Goal: Task Accomplishment & Management: Use online tool/utility

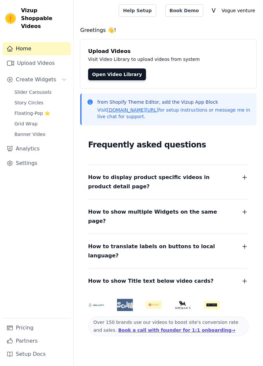
click at [39, 89] on span "Slider Carousels" at bounding box center [32, 92] width 37 height 7
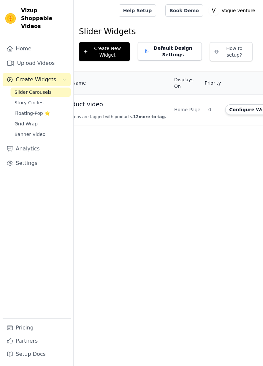
scroll to position [0, 57]
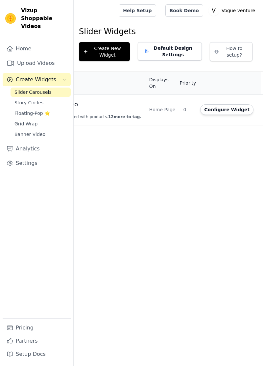
click at [218, 112] on button "Configure Widget" at bounding box center [227, 109] width 53 height 11
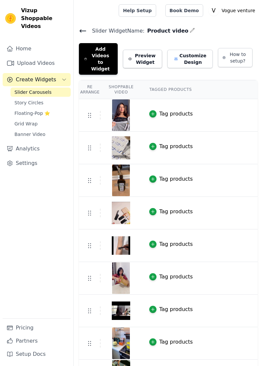
click at [104, 53] on button "Add Videos to Widget" at bounding box center [98, 59] width 39 height 32
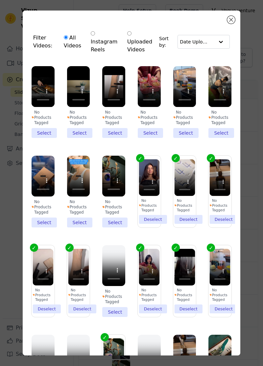
click at [236, 20] on div "Filter Videos: All Videos Instagram Reels Uploaded Videos Sort by: Date Uploade…" at bounding box center [132, 183] width 218 height 345
click at [233, 18] on button "Close modal" at bounding box center [232, 20] width 8 height 8
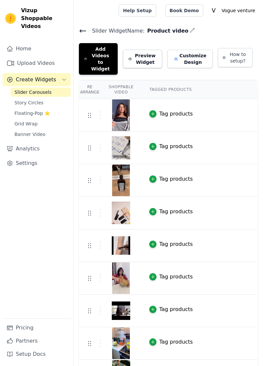
click at [43, 60] on link "Upload Videos" at bounding box center [37, 63] width 68 height 13
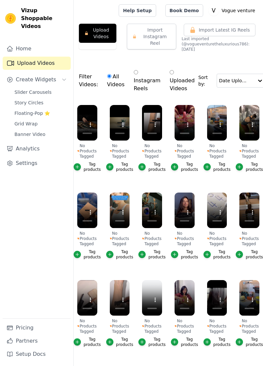
click at [94, 34] on button "Upload Videos" at bounding box center [98, 33] width 38 height 19
click at [103, 31] on button "Upload Videos" at bounding box center [98, 33] width 38 height 19
click at [106, 29] on button "Upload Videos" at bounding box center [98, 33] width 38 height 19
click at [169, 41] on button "Import Instagram Reel" at bounding box center [151, 37] width 49 height 26
click at [97, 27] on button "Upload Videos" at bounding box center [98, 33] width 38 height 19
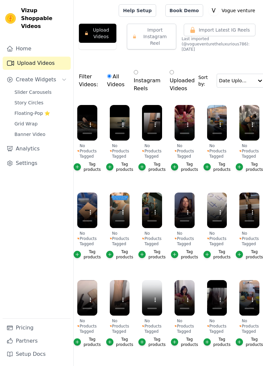
click at [105, 20] on div at bounding box center [95, 10] width 32 height 21
click at [105, 28] on button "Upload Videos" at bounding box center [98, 33] width 38 height 19
click at [99, 33] on button "Upload Videos" at bounding box center [98, 33] width 38 height 19
click at [106, 37] on button "Upload Videos" at bounding box center [98, 33] width 38 height 19
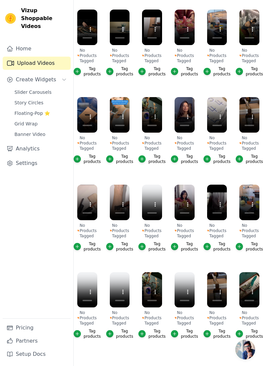
click at [40, 99] on span "Story Circles" at bounding box center [28, 102] width 29 height 7
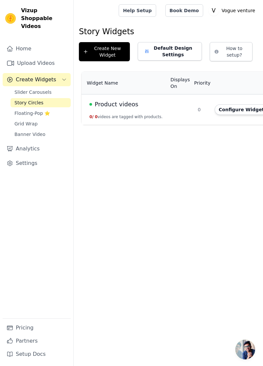
click at [219, 107] on button "Configure Widget" at bounding box center [241, 109] width 53 height 11
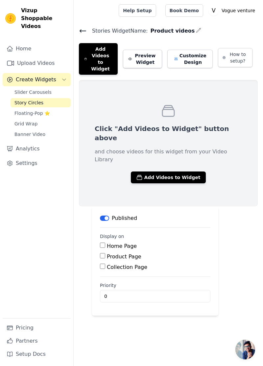
click at [25, 121] on span "Grid Wrap" at bounding box center [25, 124] width 23 height 7
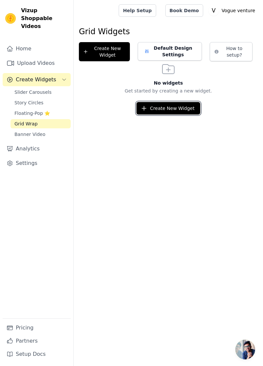
click at [164, 109] on button "Create New Widget" at bounding box center [169, 108] width 64 height 13
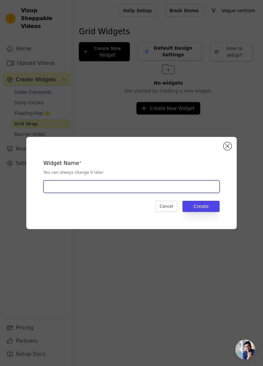
click at [165, 193] on input "text" at bounding box center [131, 186] width 177 height 13
type input "Product video"
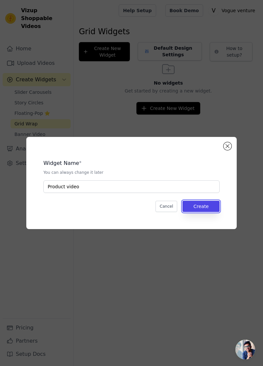
click at [210, 212] on button "Create" at bounding box center [201, 206] width 37 height 11
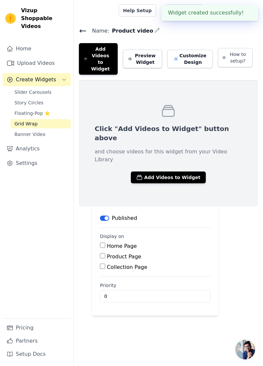
click at [102, 243] on input "Home Page" at bounding box center [102, 245] width 5 height 5
checkbox input "true"
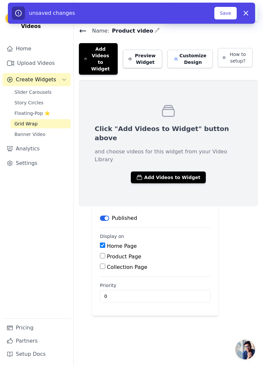
click at [176, 172] on button "Add Videos to Widget" at bounding box center [168, 178] width 75 height 12
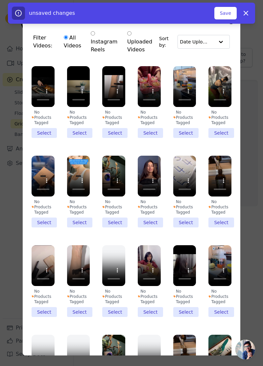
click at [95, 35] on input "Instagram Reels" at bounding box center [93, 33] width 4 height 4
radio input "true"
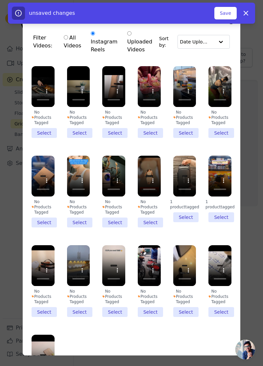
click at [140, 38] on label "Uploaded Videos" at bounding box center [141, 42] width 29 height 24
click at [132, 36] on input "Uploaded Videos" at bounding box center [129, 33] width 4 height 4
radio input "true"
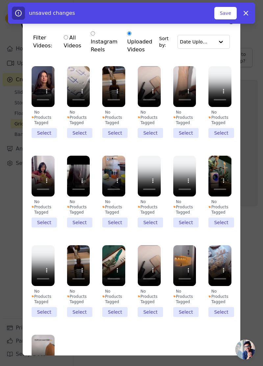
click at [95, 34] on input "Instagram Reels" at bounding box center [93, 33] width 4 height 4
radio input "true"
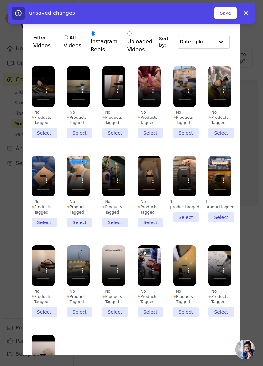
click at [225, 218] on li "1 product tagged Select" at bounding box center [220, 189] width 23 height 67
click at [0, 0] on input "1 product tagged Select" at bounding box center [0, 0] width 0 height 0
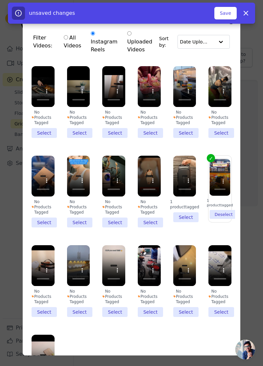
click at [186, 215] on li "1 product tagged Select" at bounding box center [185, 189] width 23 height 67
click at [0, 0] on input "1 product tagged Select" at bounding box center [0, 0] width 0 height 0
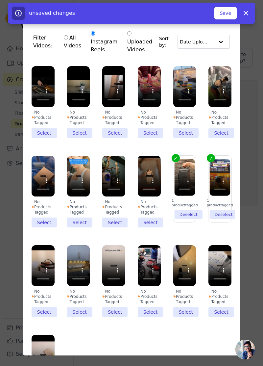
click at [159, 220] on li "No Products Tagged Select" at bounding box center [149, 192] width 23 height 72
click at [0, 0] on input "No Products Tagged Select" at bounding box center [0, 0] width 0 height 0
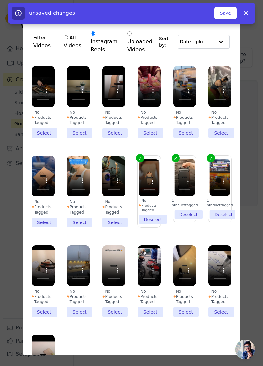
click at [106, 219] on li "No Products Tagged Select" at bounding box center [113, 192] width 23 height 72
click at [0, 0] on input "No Products Tagged Select" at bounding box center [0, 0] width 0 height 0
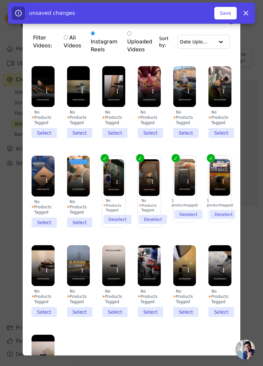
click at [76, 222] on li "No Products Tagged Select" at bounding box center [78, 192] width 23 height 72
click at [0, 0] on input "No Products Tagged Select" at bounding box center [0, 0] width 0 height 0
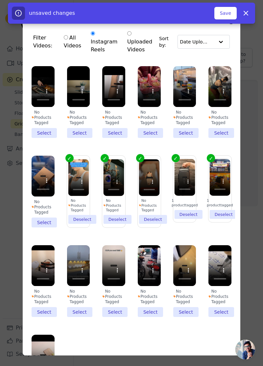
click at [42, 219] on li "No Products Tagged Select" at bounding box center [43, 192] width 23 height 72
click at [0, 0] on input "No Products Tagged Select" at bounding box center [0, 0] width 0 height 0
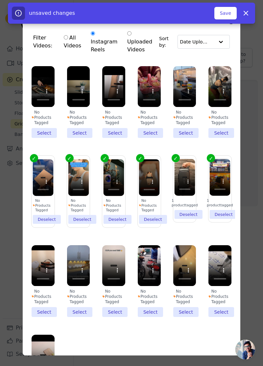
click at [219, 131] on li "No Products Tagged Select" at bounding box center [220, 102] width 23 height 72
click at [0, 0] on input "No Products Tagged Select" at bounding box center [0, 0] width 0 height 0
click at [180, 134] on li "No Products Tagged Select" at bounding box center [185, 102] width 23 height 72
click at [0, 0] on input "No Products Tagged Select" at bounding box center [0, 0] width 0 height 0
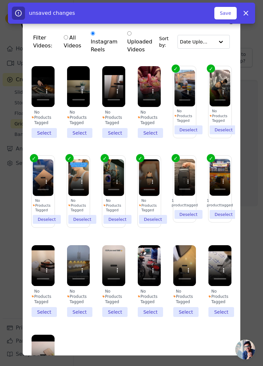
click at [150, 136] on li "No Products Tagged Select" at bounding box center [149, 102] width 23 height 72
click at [0, 0] on input "No Products Tagged Select" at bounding box center [0, 0] width 0 height 0
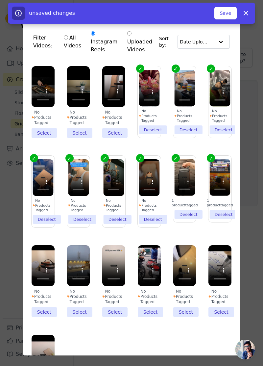
click at [107, 135] on li "No Products Tagged Select" at bounding box center [113, 102] width 23 height 72
click at [0, 0] on input "No Products Tagged Select" at bounding box center [0, 0] width 0 height 0
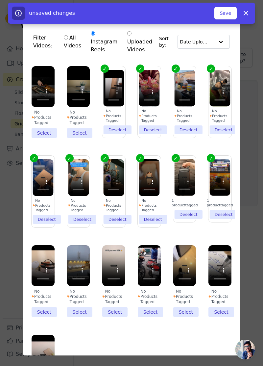
click at [71, 134] on li "No Products Tagged Select" at bounding box center [78, 102] width 23 height 72
click at [0, 0] on input "No Products Tagged Select" at bounding box center [0, 0] width 0 height 0
click at [45, 137] on li "No Products Tagged Select" at bounding box center [43, 102] width 23 height 72
click at [0, 0] on input "No Products Tagged Select" at bounding box center [0, 0] width 0 height 0
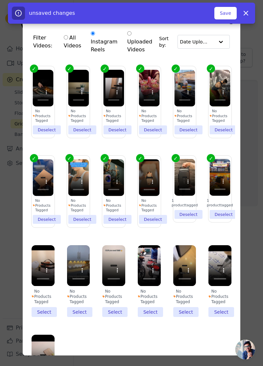
scroll to position [54, 0]
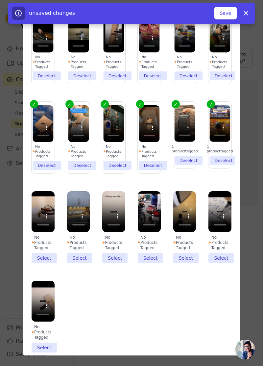
click at [42, 255] on li "No Products Tagged Select" at bounding box center [43, 227] width 23 height 72
click at [0, 0] on input "No Products Tagged Select" at bounding box center [0, 0] width 0 height 0
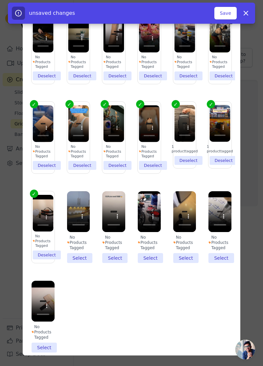
click at [73, 255] on li "No Products Tagged Select" at bounding box center [78, 227] width 23 height 72
click at [0, 0] on input "No Products Tagged Select" at bounding box center [0, 0] width 0 height 0
click at [113, 253] on li "No Products Tagged Select" at bounding box center [113, 227] width 23 height 72
click at [0, 0] on input "No Products Tagged Select" at bounding box center [0, 0] width 0 height 0
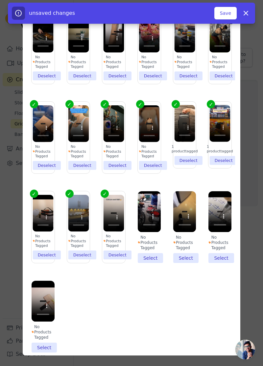
click at [154, 253] on li "No Products Tagged Select" at bounding box center [149, 227] width 23 height 72
click at [0, 0] on input "No Products Tagged Select" at bounding box center [0, 0] width 0 height 0
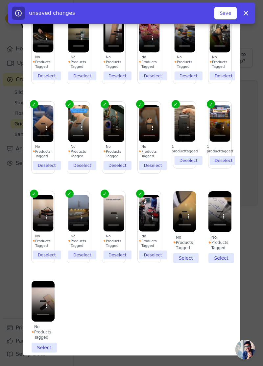
click at [191, 261] on li "No Products Tagged Select" at bounding box center [185, 227] width 23 height 72
click at [0, 0] on input "No Products Tagged Select" at bounding box center [0, 0] width 0 height 0
click at [219, 244] on div "No Products Tagged" at bounding box center [220, 243] width 23 height 16
click at [0, 0] on input "No Products Tagged Select" at bounding box center [0, 0] width 0 height 0
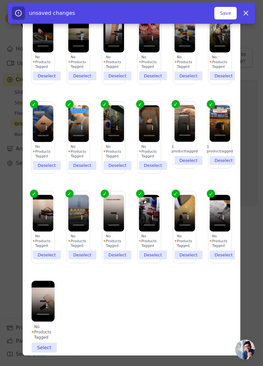
click at [48, 346] on li "No Products Tagged Select" at bounding box center [43, 317] width 23 height 72
click at [0, 0] on input "No Products Tagged Select" at bounding box center [0, 0] width 0 height 0
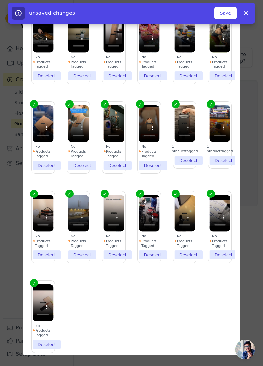
scroll to position [0, 0]
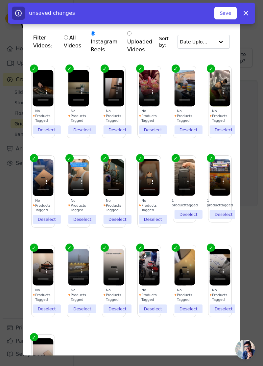
click at [227, 15] on button "Save" at bounding box center [226, 13] width 22 height 13
click at [230, 13] on button "Save" at bounding box center [226, 13] width 22 height 13
click at [227, 12] on button "Save" at bounding box center [226, 13] width 22 height 13
click at [231, 14] on button "Save" at bounding box center [226, 13] width 22 height 13
click at [230, 13] on button "Save" at bounding box center [226, 13] width 22 height 13
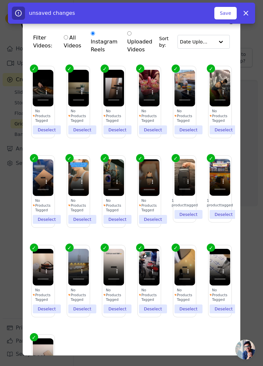
click at [231, 11] on button "Save" at bounding box center [226, 13] width 22 height 13
click at [229, 14] on button "Save" at bounding box center [226, 13] width 22 height 13
click at [251, 9] on button "Dismiss" at bounding box center [246, 13] width 13 height 13
checkbox input "false"
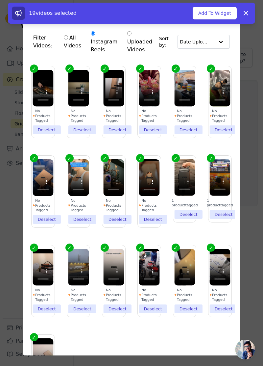
click at [222, 16] on button "Add To Widget" at bounding box center [215, 13] width 44 height 13
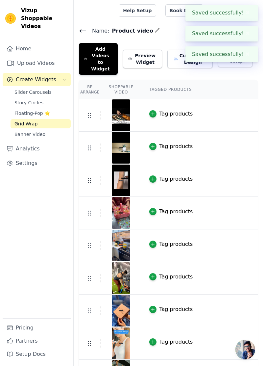
click at [152, 50] on button "Preview Widget" at bounding box center [142, 59] width 39 height 18
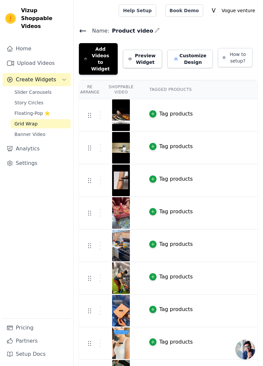
click at [45, 89] on span "Slider Carousels" at bounding box center [32, 92] width 37 height 7
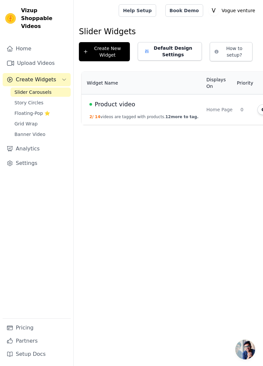
scroll to position [0, 57]
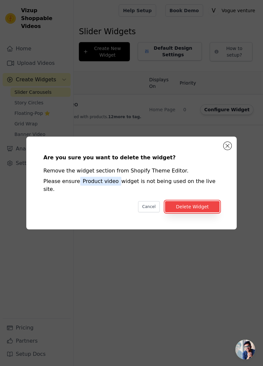
click at [191, 212] on button "Delete Widget" at bounding box center [192, 206] width 55 height 11
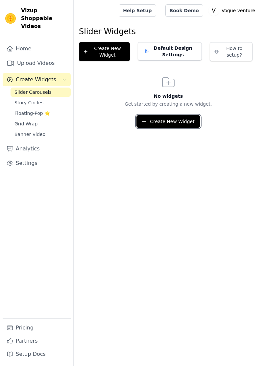
click at [158, 119] on button "Create New Widget" at bounding box center [169, 121] width 64 height 13
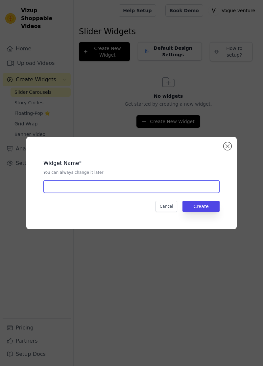
click at [151, 193] on input "text" at bounding box center [131, 186] width 177 height 13
type input "Product videos"
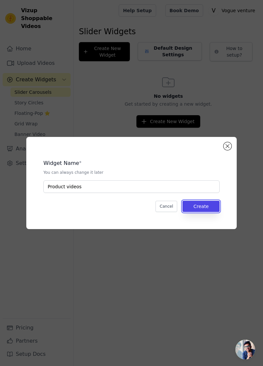
click at [213, 212] on button "Create" at bounding box center [201, 206] width 37 height 11
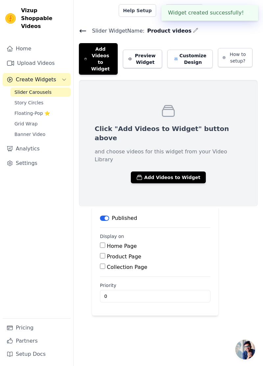
click at [104, 243] on input "Home Page" at bounding box center [102, 245] width 5 height 5
checkbox input "true"
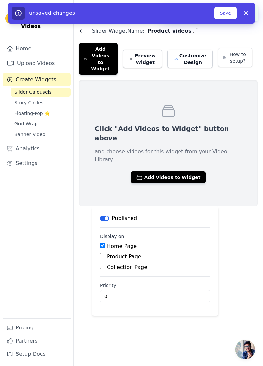
click at [177, 172] on button "Add Videos to Widget" at bounding box center [168, 178] width 75 height 12
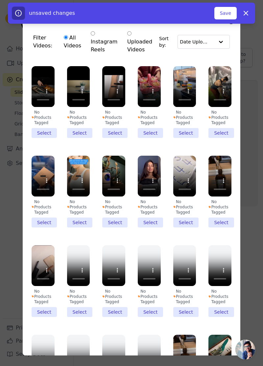
click at [94, 34] on input "Instagram Reels" at bounding box center [93, 33] width 4 height 4
radio input "true"
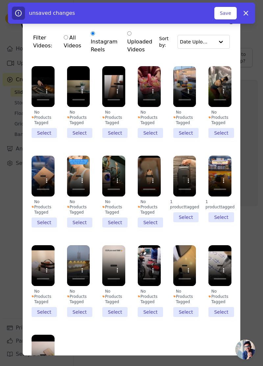
click at [227, 135] on li "No Products Tagged Select" at bounding box center [220, 102] width 23 height 72
click at [0, 0] on input "No Products Tagged Select" at bounding box center [0, 0] width 0 height 0
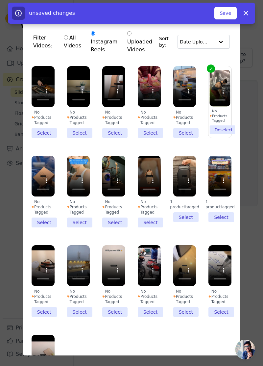
click at [191, 135] on li "No Products Tagged Select" at bounding box center [185, 102] width 23 height 72
click at [0, 0] on input "No Products Tagged Select" at bounding box center [0, 0] width 0 height 0
click at [153, 136] on li "No Products Tagged Select" at bounding box center [149, 102] width 23 height 72
click at [0, 0] on input "No Products Tagged Select" at bounding box center [0, 0] width 0 height 0
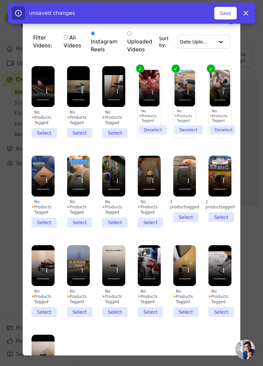
click at [111, 136] on li "No Products Tagged Select" at bounding box center [113, 102] width 23 height 72
click at [0, 0] on input "No Products Tagged Select" at bounding box center [0, 0] width 0 height 0
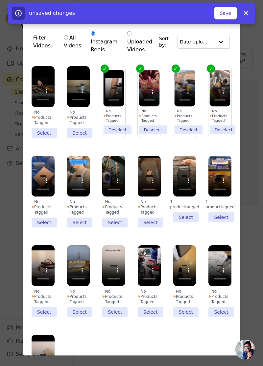
click at [74, 130] on li "No Products Tagged Select" at bounding box center [78, 102] width 23 height 72
click at [0, 0] on input "No Products Tagged Select" at bounding box center [0, 0] width 0 height 0
click at [42, 134] on li "No Products Tagged Select" at bounding box center [43, 102] width 23 height 72
click at [0, 0] on input "No Products Tagged Select" at bounding box center [0, 0] width 0 height 0
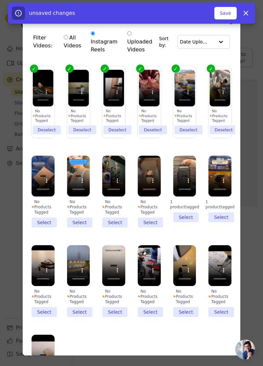
click at [225, 313] on li "No Products Tagged Select" at bounding box center [220, 281] width 23 height 72
click at [0, 0] on input "No Products Tagged Select" at bounding box center [0, 0] width 0 height 0
click at [228, 221] on li "1 product tagged Select" at bounding box center [220, 189] width 23 height 67
click at [0, 0] on input "1 product tagged Select" at bounding box center [0, 0] width 0 height 0
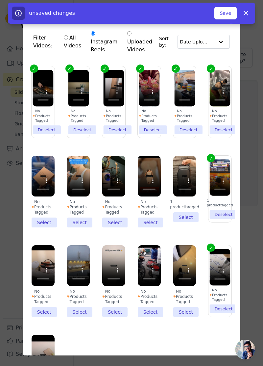
click at [190, 211] on li "1 product tagged Select" at bounding box center [185, 189] width 23 height 67
click at [0, 0] on input "1 product tagged Select" at bounding box center [0, 0] width 0 height 0
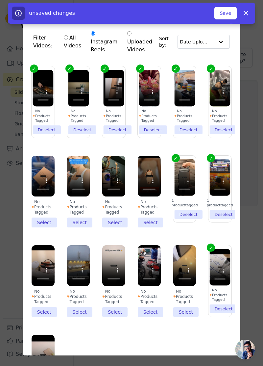
click at [189, 310] on li "No Products Tagged Select" at bounding box center [185, 281] width 23 height 72
click at [0, 0] on input "No Products Tagged Select" at bounding box center [0, 0] width 0 height 0
click at [148, 310] on li "No Products Tagged Select" at bounding box center [149, 281] width 23 height 72
click at [0, 0] on input "No Products Tagged Select" at bounding box center [0, 0] width 0 height 0
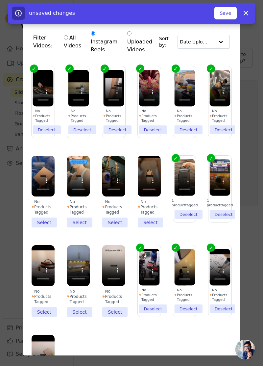
click at [148, 223] on li "No Products Tagged Select" at bounding box center [149, 192] width 23 height 72
click at [0, 0] on input "No Products Tagged Select" at bounding box center [0, 0] width 0 height 0
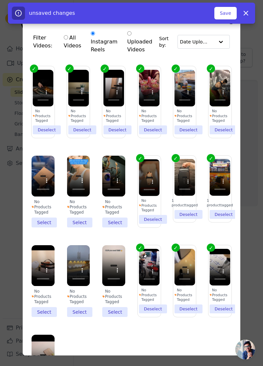
click at [115, 227] on li "No Products Tagged Select" at bounding box center [113, 192] width 23 height 72
click at [0, 0] on input "No Products Tagged Select" at bounding box center [0, 0] width 0 height 0
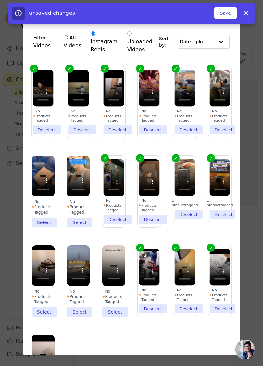
click at [114, 315] on li "No Products Tagged Select" at bounding box center [113, 281] width 23 height 72
click at [0, 0] on input "No Products Tagged Select" at bounding box center [0, 0] width 0 height 0
click at [82, 222] on li "No Products Tagged Select" at bounding box center [78, 192] width 23 height 72
click at [0, 0] on input "No Products Tagged Select" at bounding box center [0, 0] width 0 height 0
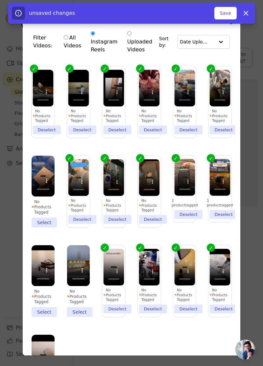
click at [70, 304] on div "No Products Tagged" at bounding box center [78, 297] width 23 height 16
click at [0, 0] on input "No Products Tagged Select" at bounding box center [0, 0] width 0 height 0
click at [40, 227] on li "No Products Tagged Select" at bounding box center [43, 192] width 23 height 72
click at [0, 0] on input "No Products Tagged Select" at bounding box center [0, 0] width 0 height 0
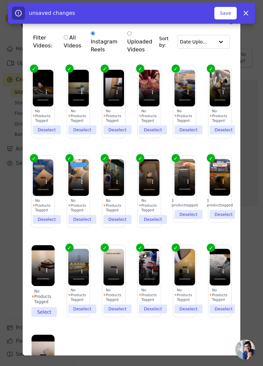
click at [36, 313] on li "No Products Tagged Select" at bounding box center [43, 281] width 23 height 72
click at [0, 0] on input "No Products Tagged Select" at bounding box center [0, 0] width 0 height 0
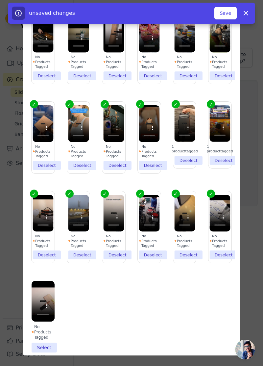
click at [45, 347] on li "No Products Tagged Select" at bounding box center [43, 317] width 23 height 72
click at [0, 0] on input "No Products Tagged Select" at bounding box center [0, 0] width 0 height 0
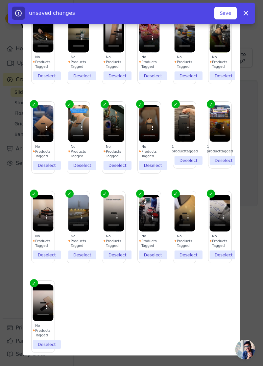
scroll to position [0, 0]
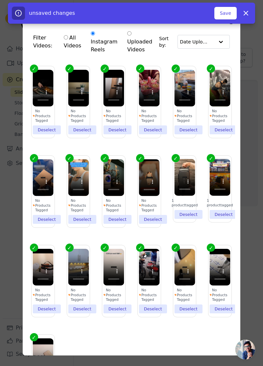
click at [230, 12] on button "Save" at bounding box center [226, 13] width 22 height 13
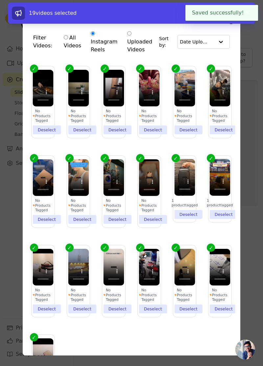
click at [250, 88] on div "Filter Videos: All Videos Instagram Reels Uploaded Videos Sort by: Date Uploade…" at bounding box center [132, 183] width 242 height 366
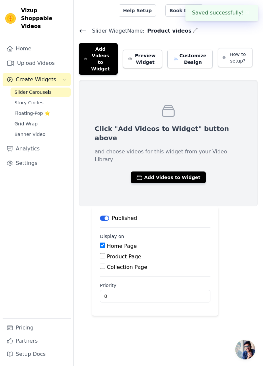
click at [167, 172] on button "Add Videos to Widget" at bounding box center [168, 178] width 75 height 12
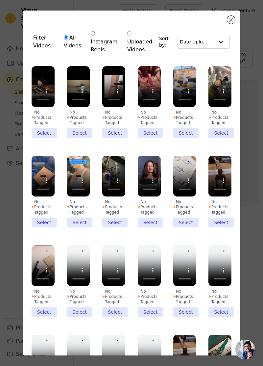
click at [99, 41] on label "Instagram Reels" at bounding box center [105, 42] width 28 height 24
click at [95, 36] on input "Instagram Reels" at bounding box center [93, 33] width 4 height 4
radio input "true"
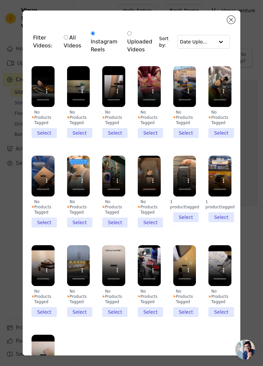
click at [230, 133] on li "No Products Tagged Select" at bounding box center [220, 102] width 23 height 72
click at [0, 0] on input "No Products Tagged Select" at bounding box center [0, 0] width 0 height 0
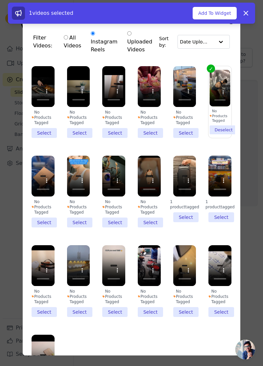
click at [185, 124] on div "No Products Tagged" at bounding box center [185, 118] width 23 height 16
click at [0, 0] on input "No Products Tagged Select" at bounding box center [0, 0] width 0 height 0
click at [158, 130] on li "No Products Tagged Select" at bounding box center [149, 102] width 23 height 72
click at [0, 0] on input "No Products Tagged Select" at bounding box center [0, 0] width 0 height 0
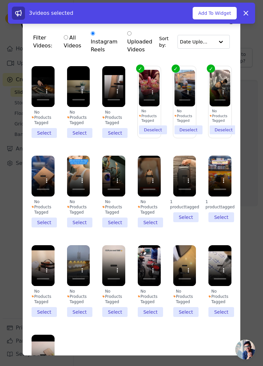
click at [116, 135] on li "No Products Tagged Select" at bounding box center [113, 102] width 23 height 72
click at [0, 0] on input "No Products Tagged Select" at bounding box center [0, 0] width 0 height 0
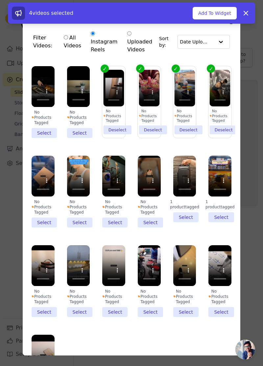
click at [82, 136] on li "No Products Tagged Select" at bounding box center [78, 102] width 23 height 72
click at [0, 0] on input "No Products Tagged Select" at bounding box center [0, 0] width 0 height 0
click at [44, 128] on li "No Products Tagged Select" at bounding box center [43, 102] width 23 height 72
click at [0, 0] on input "No Products Tagged Select" at bounding box center [0, 0] width 0 height 0
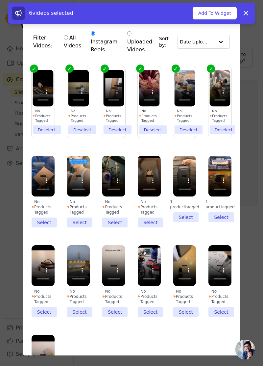
click at [219, 313] on li "No Products Tagged Select" at bounding box center [220, 281] width 23 height 72
click at [0, 0] on input "No Products Tagged Select" at bounding box center [0, 0] width 0 height 0
click at [226, 221] on li "1 product tagged Select" at bounding box center [220, 189] width 23 height 67
click at [0, 0] on input "1 product tagged Select" at bounding box center [0, 0] width 0 height 0
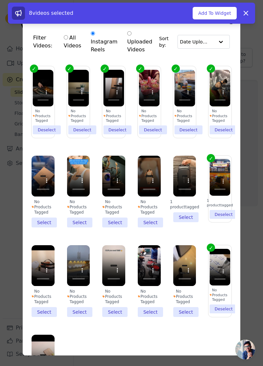
click at [188, 212] on li "1 product tagged Select" at bounding box center [185, 189] width 23 height 67
click at [0, 0] on input "1 product tagged Select" at bounding box center [0, 0] width 0 height 0
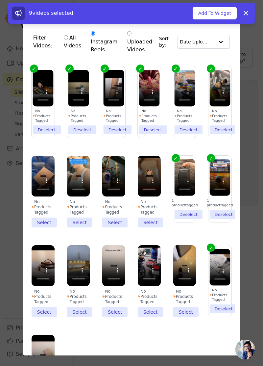
click at [177, 303] on div "No Products Tagged" at bounding box center [185, 297] width 23 height 16
click at [0, 0] on input "No Products Tagged Select" at bounding box center [0, 0] width 0 height 0
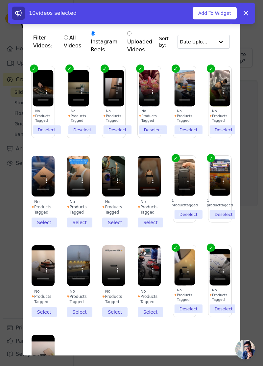
click at [154, 226] on li "No Products Tagged Select" at bounding box center [149, 192] width 23 height 72
click at [0, 0] on input "No Products Tagged Select" at bounding box center [0, 0] width 0 height 0
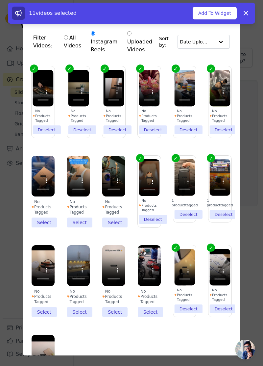
click at [144, 306] on li "No Products Tagged Select" at bounding box center [149, 281] width 23 height 72
click at [0, 0] on input "No Products Tagged Select" at bounding box center [0, 0] width 0 height 0
click at [120, 220] on li "No Products Tagged Select" at bounding box center [113, 192] width 23 height 72
click at [0, 0] on input "No Products Tagged Select" at bounding box center [0, 0] width 0 height 0
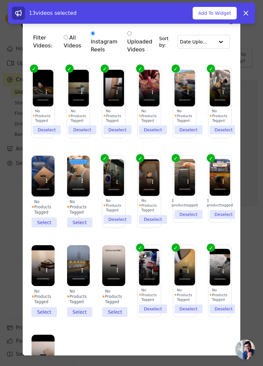
click at [107, 315] on li "No Products Tagged Select" at bounding box center [113, 281] width 23 height 72
click at [0, 0] on input "No Products Tagged Select" at bounding box center [0, 0] width 0 height 0
click at [82, 223] on li "No Products Tagged Select" at bounding box center [78, 192] width 23 height 72
click at [0, 0] on input "No Products Tagged Select" at bounding box center [0, 0] width 0 height 0
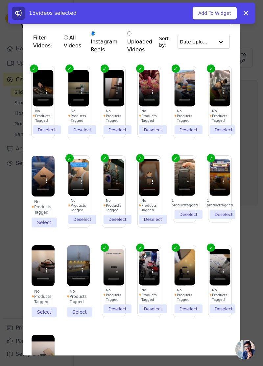
click at [74, 313] on li "No Products Tagged Select" at bounding box center [78, 281] width 23 height 72
click at [0, 0] on input "No Products Tagged Select" at bounding box center [0, 0] width 0 height 0
click at [47, 222] on li "No Products Tagged Select" at bounding box center [43, 192] width 23 height 72
click at [0, 0] on input "No Products Tagged Select" at bounding box center [0, 0] width 0 height 0
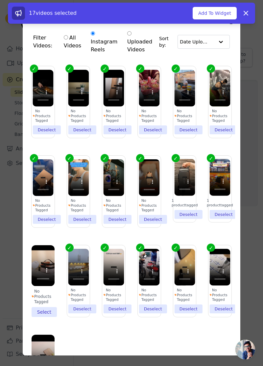
scroll to position [54, 0]
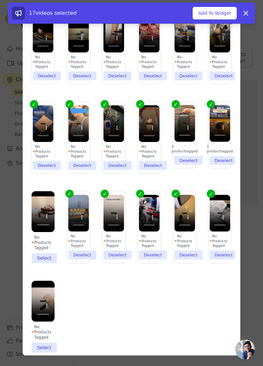
click at [48, 351] on li "No Products Tagged Select" at bounding box center [43, 317] width 23 height 72
click at [0, 0] on input "No Products Tagged Select" at bounding box center [0, 0] width 0 height 0
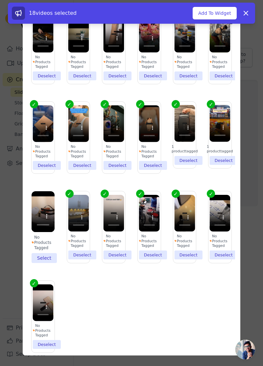
click at [223, 14] on button "Add To Widget" at bounding box center [215, 13] width 44 height 13
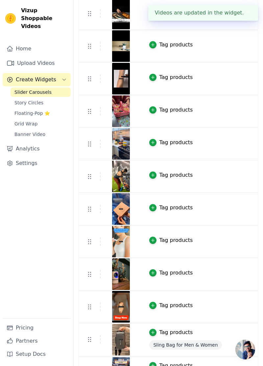
scroll to position [0, 0]
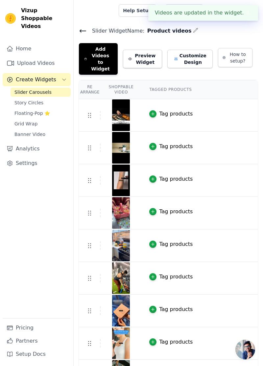
click at [156, 50] on button "Preview Widget" at bounding box center [142, 59] width 39 height 18
